Goal: Task Accomplishment & Management: Complete application form

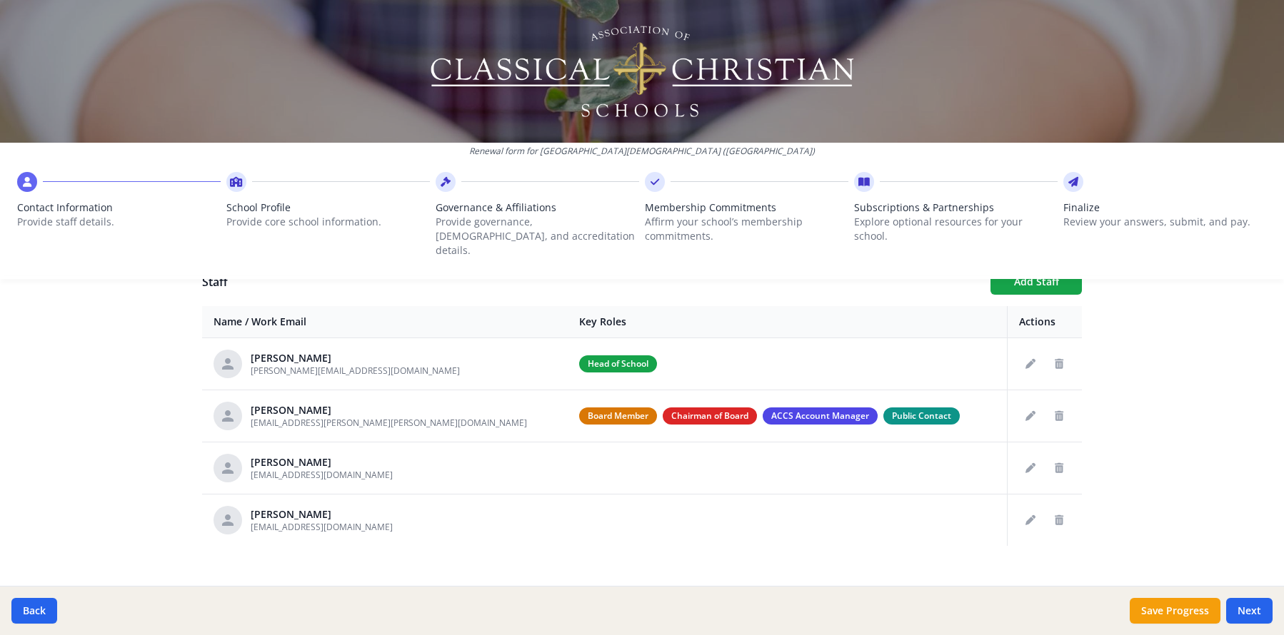
scroll to position [543, 0]
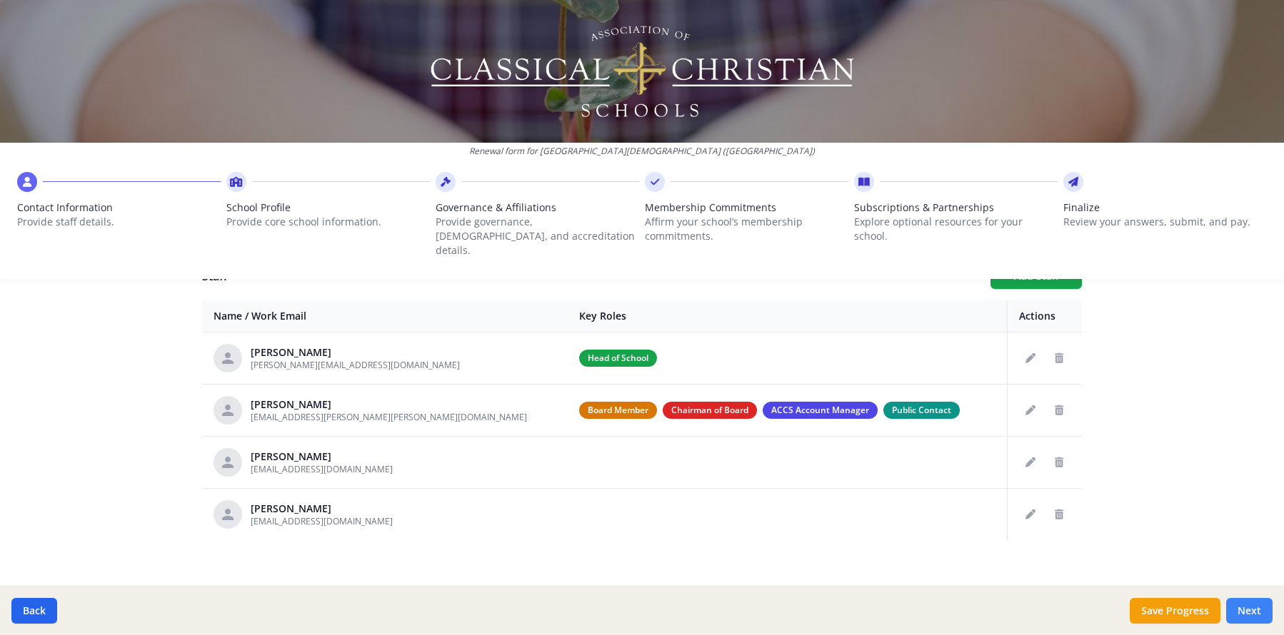
click at [1255, 612] on button "Next" at bounding box center [1249, 611] width 46 height 26
type input "[PHONE_NUMBER]"
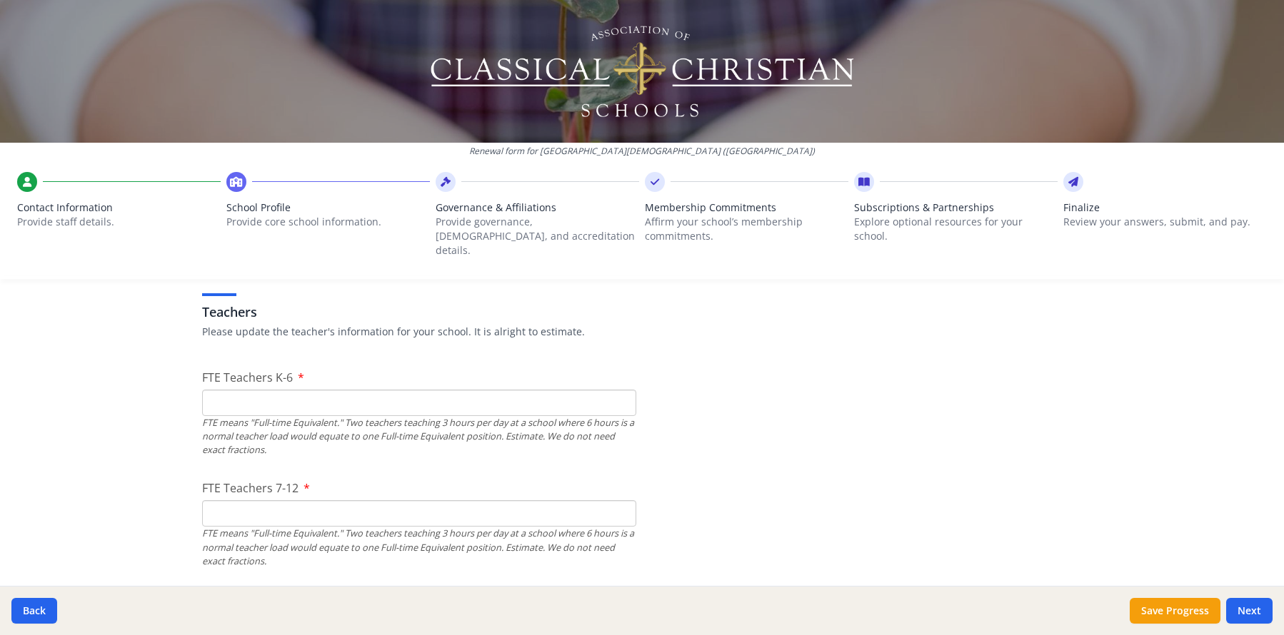
scroll to position [818, 0]
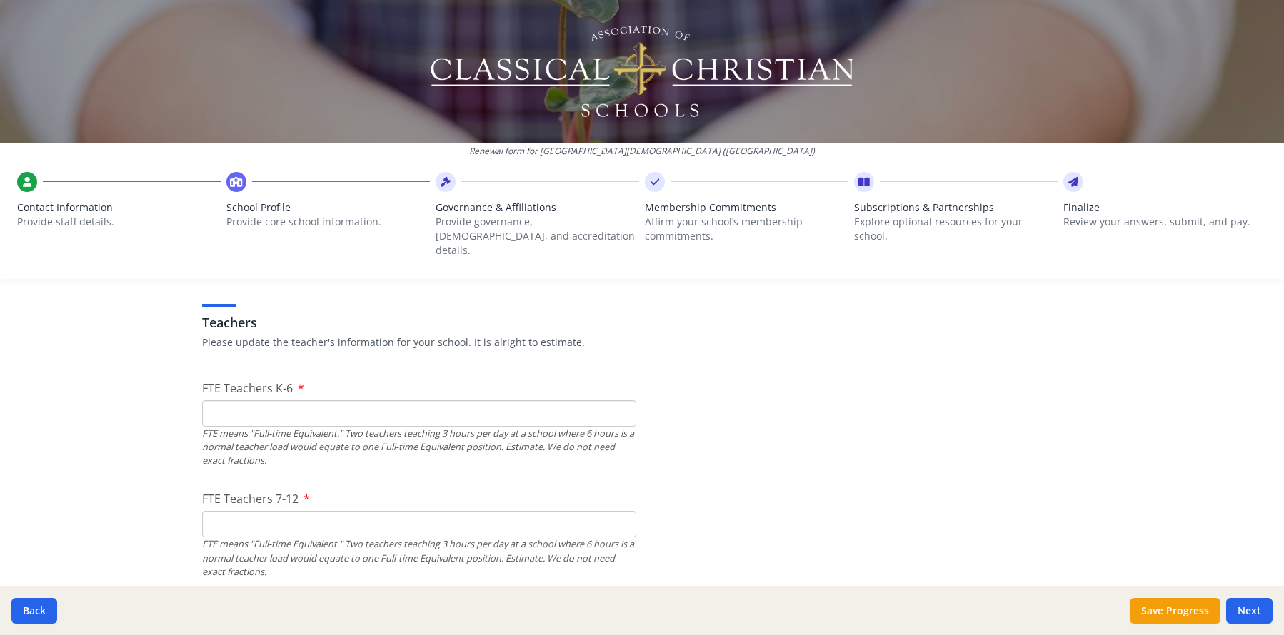
click at [217, 400] on input "FTE Teachers K-6" at bounding box center [419, 413] width 434 height 26
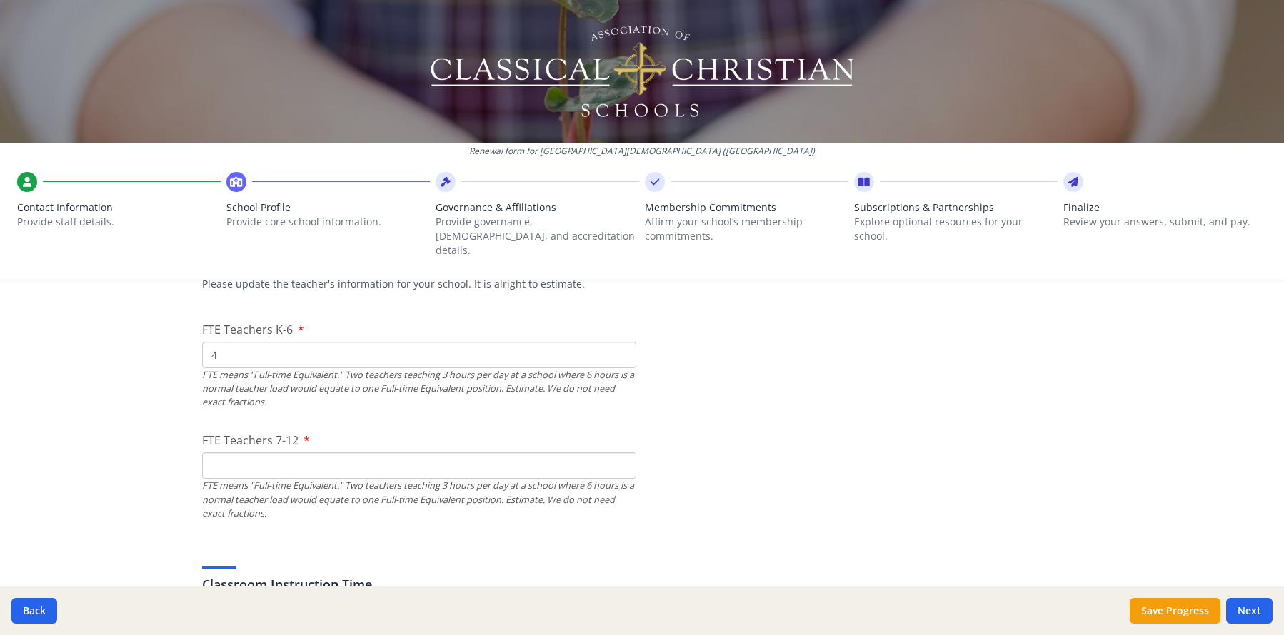
scroll to position [912, 0]
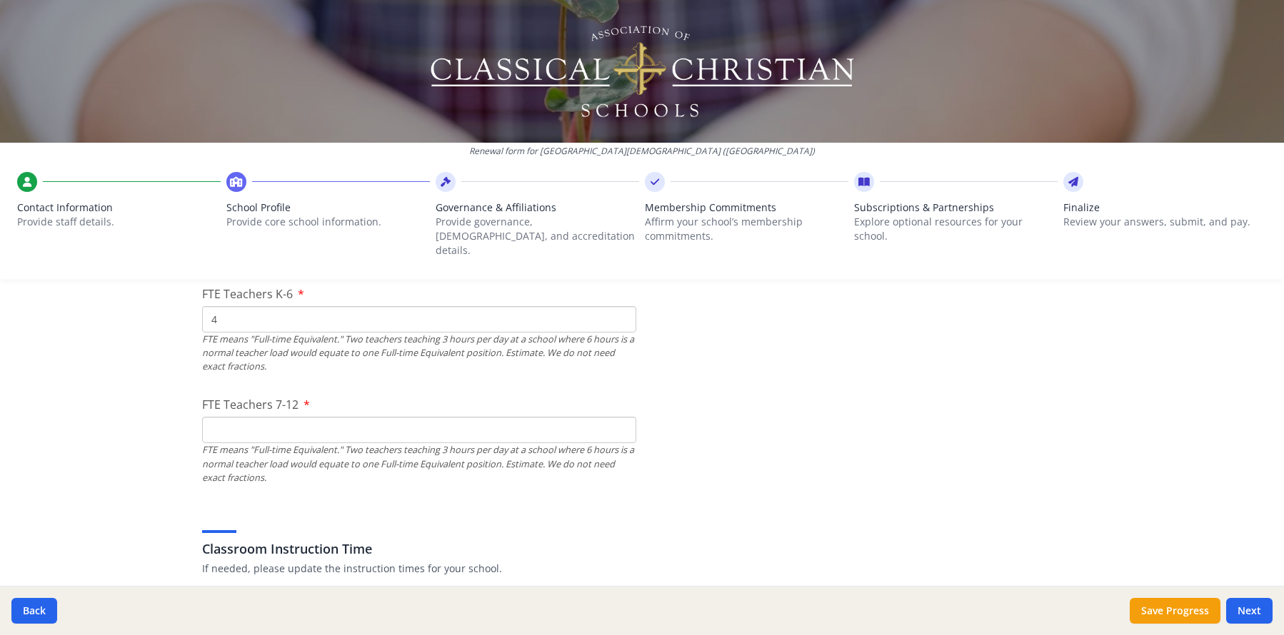
type input "4"
click at [225, 420] on input "FTE Teachers 7-12" at bounding box center [419, 430] width 434 height 26
type input "0"
click at [100, 426] on div "Renewal form for [GEOGRAPHIC_DATA][DEMOGRAPHIC_DATA] ([GEOGRAPHIC_DATA]) Contac…" at bounding box center [642, 317] width 1284 height 635
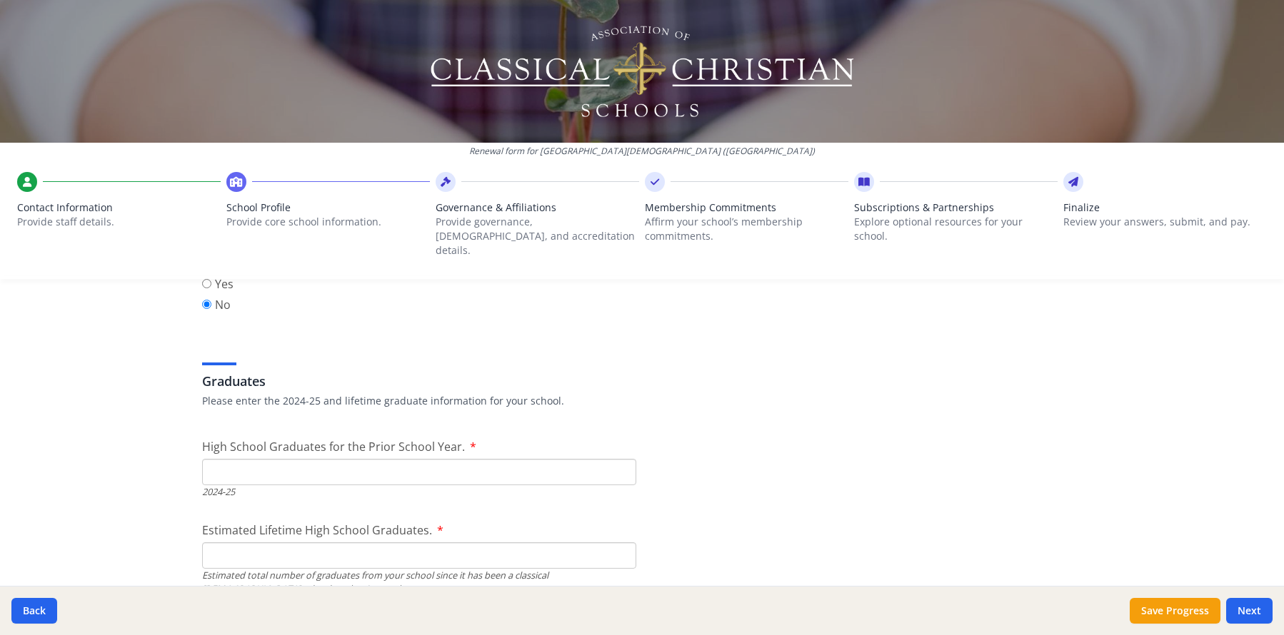
scroll to position [1955, 0]
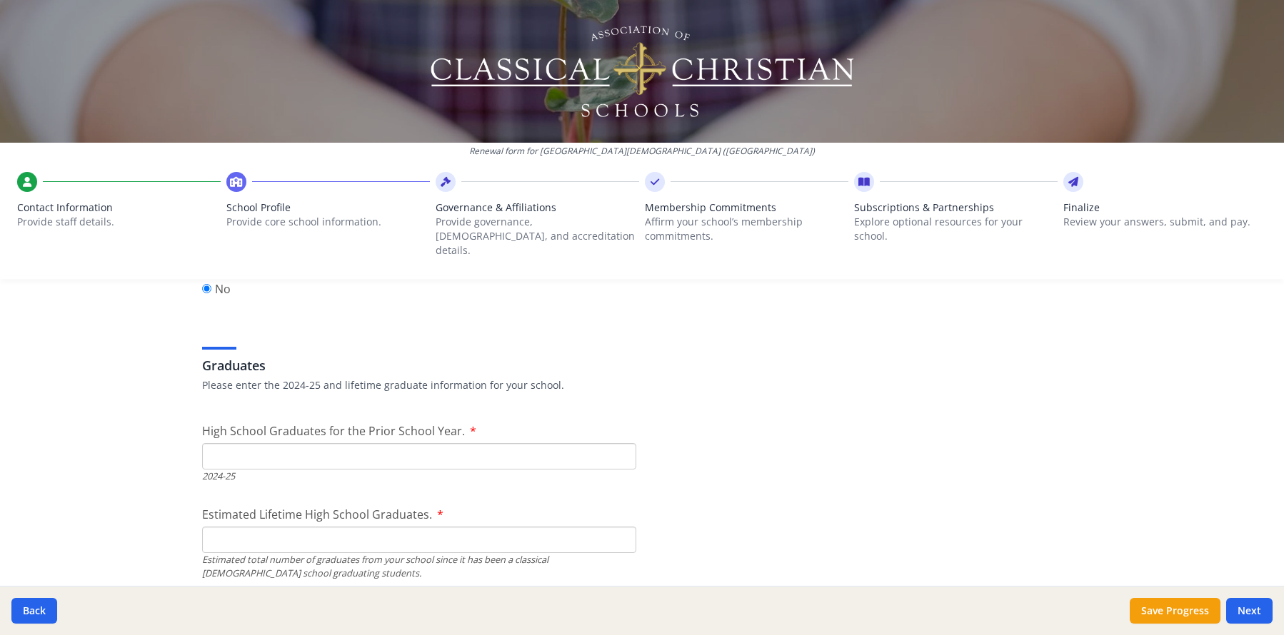
click at [214, 443] on input "High School Graduates for the Prior School Year." at bounding box center [419, 456] width 434 height 26
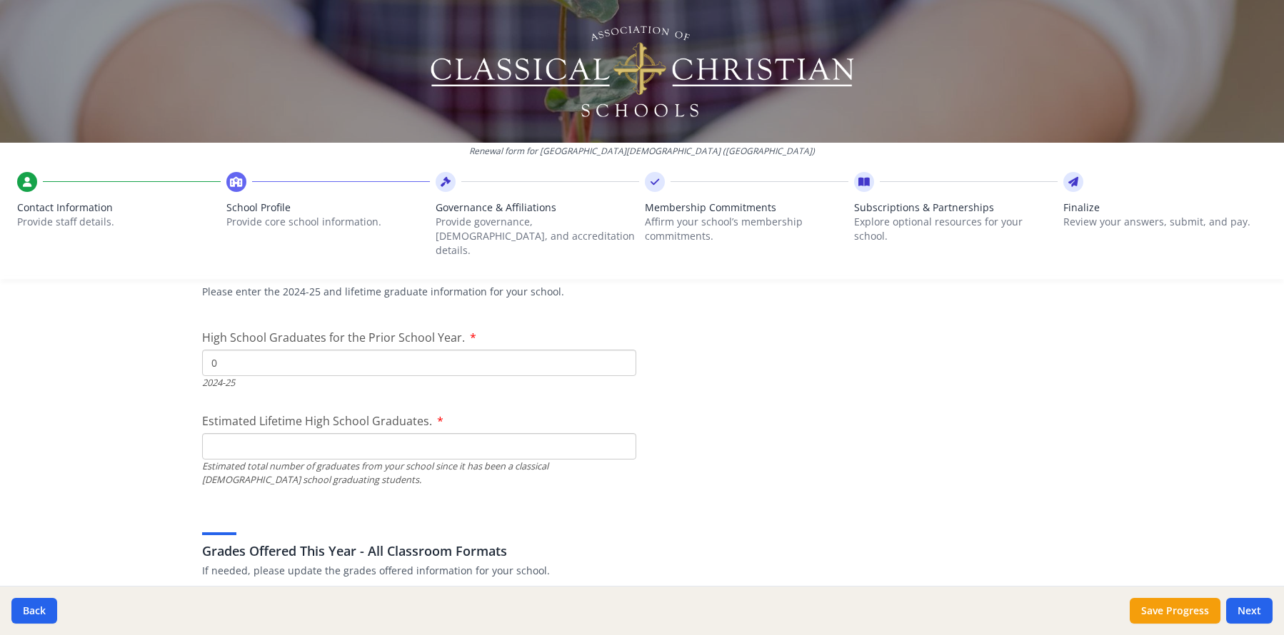
scroll to position [2052, 0]
type input "0"
click at [211, 430] on input "Estimated Lifetime High School Graduates." at bounding box center [419, 443] width 434 height 26
type input "150"
click at [138, 443] on div "Renewal form for Upper Valley Christian School (WA) Contact Information Provide…" at bounding box center [642, 317] width 1284 height 635
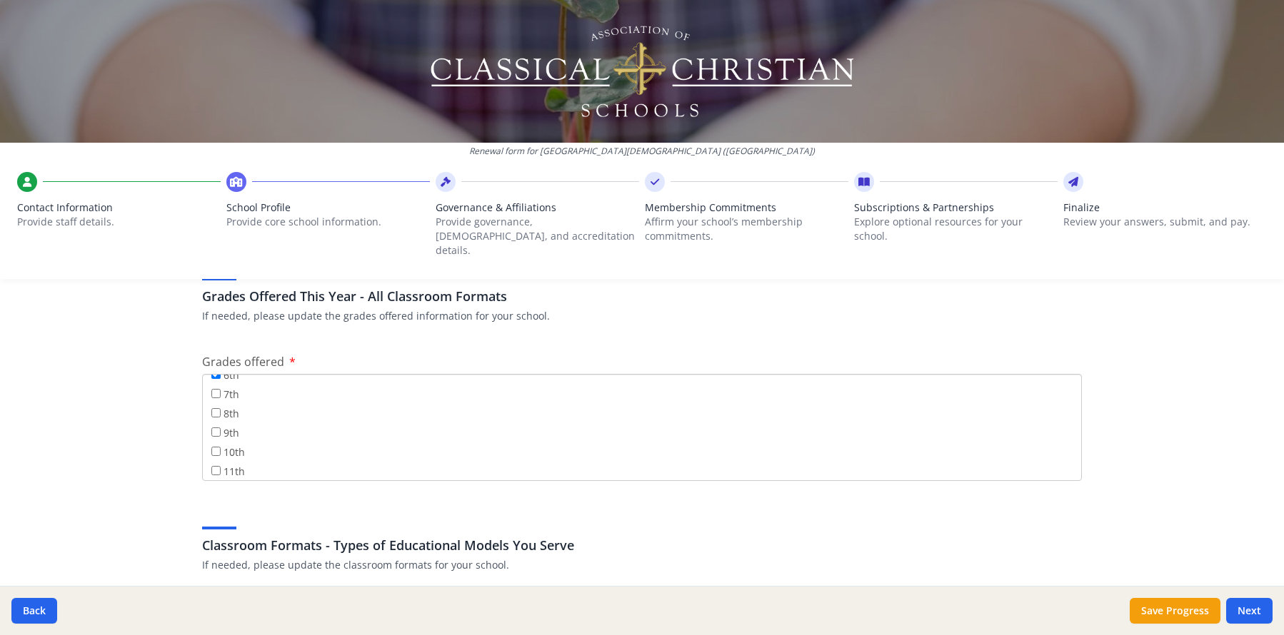
scroll to position [132, 0]
click at [213, 404] on input "7th" at bounding box center [215, 408] width 9 height 9
checkbox input "true"
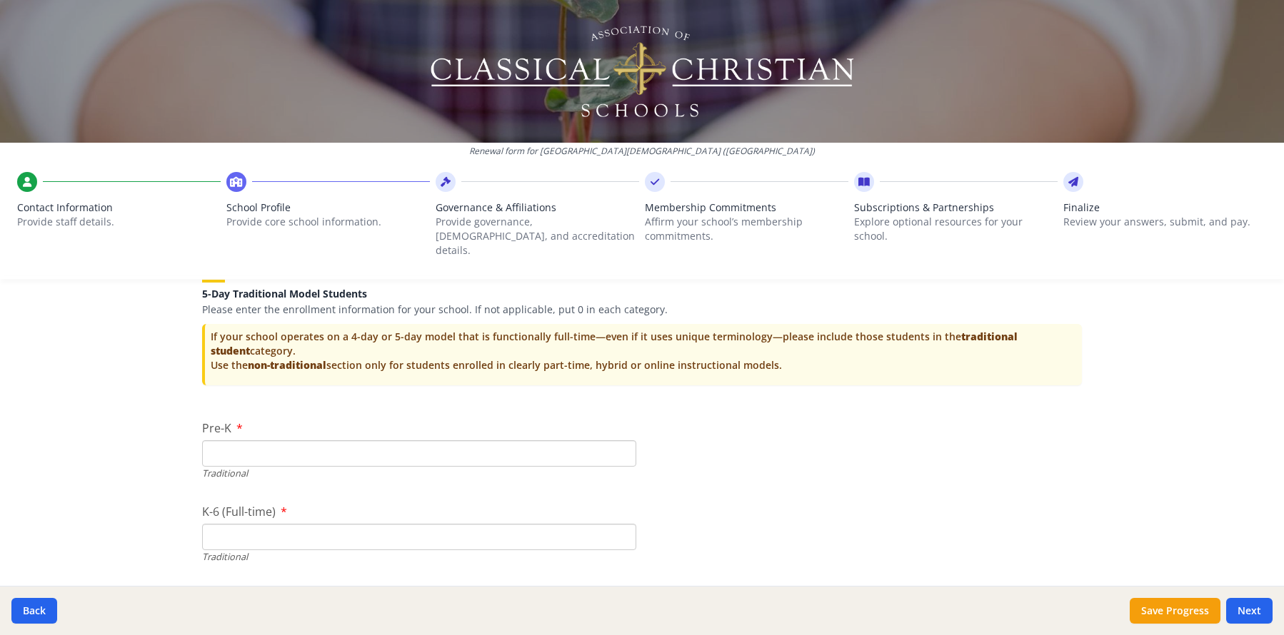
scroll to position [2871, 0]
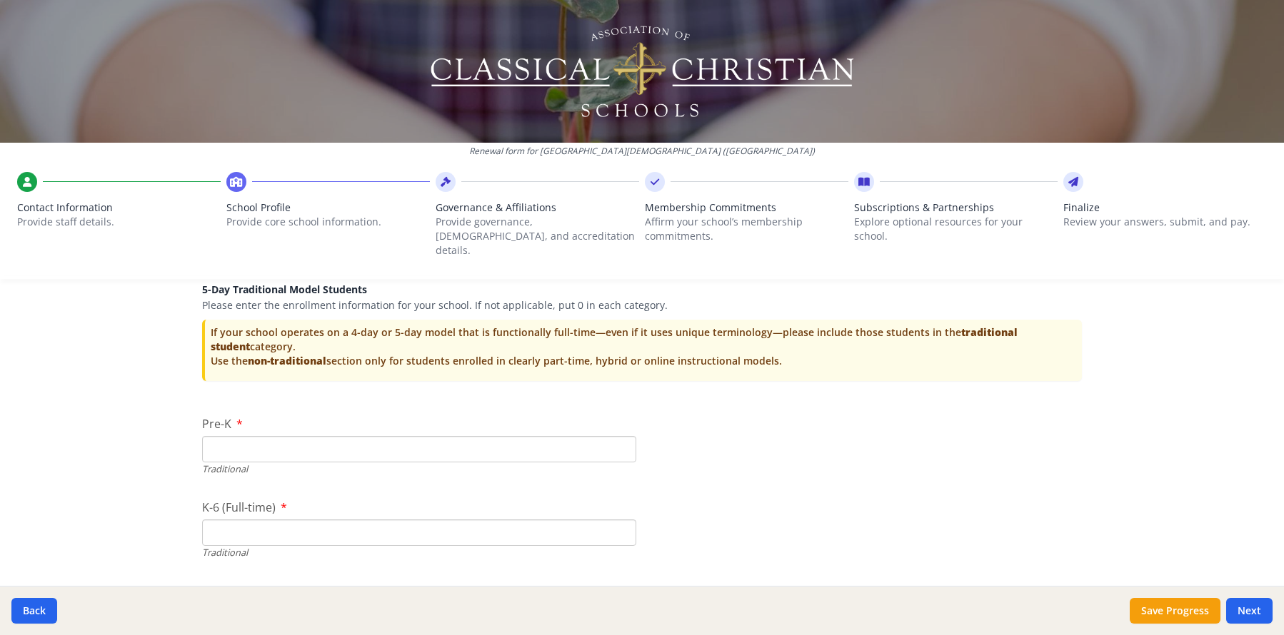
click at [231, 436] on input "Pre-K" at bounding box center [419, 449] width 434 height 26
type input "5"
